Goal: Check status

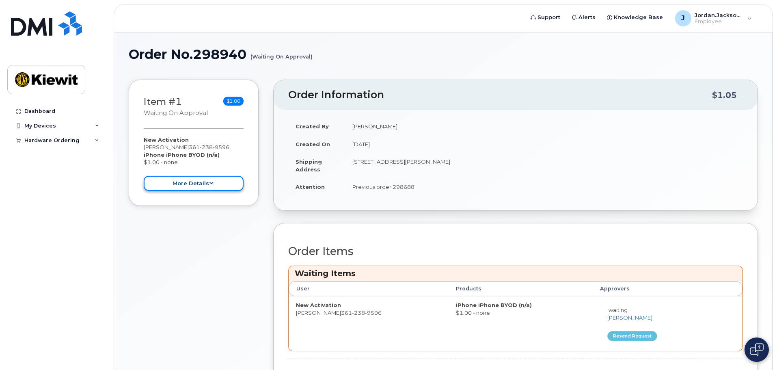
click at [229, 181] on button "more details" at bounding box center [194, 183] width 100 height 15
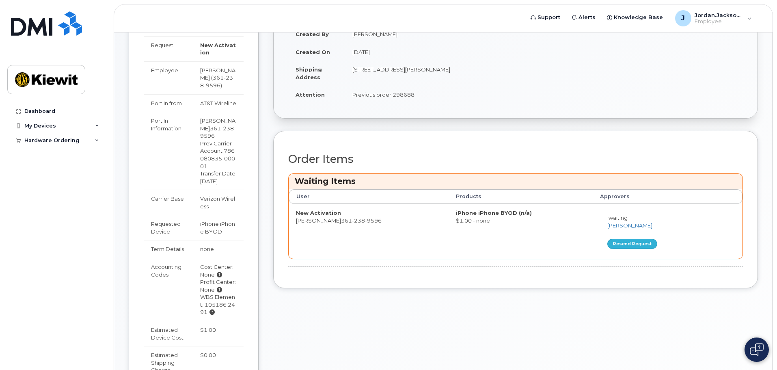
scroll to position [81, 0]
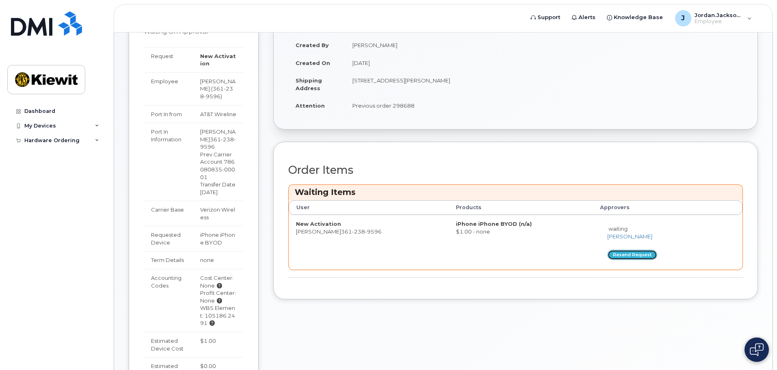
click at [635, 254] on button "Resend request" at bounding box center [632, 255] width 50 height 10
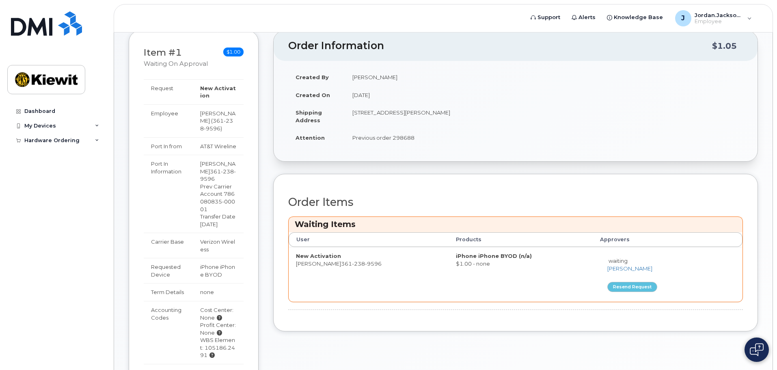
scroll to position [0, 0]
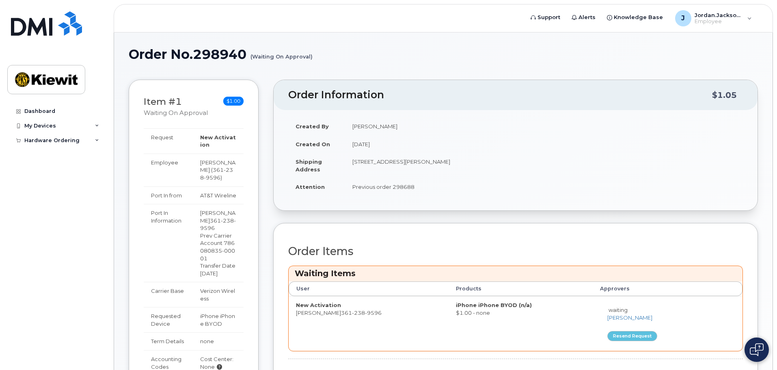
drag, startPoint x: 406, startPoint y: 174, endPoint x: 339, endPoint y: 15, distance: 172.4
